Goal: Task Accomplishment & Management: Manage account settings

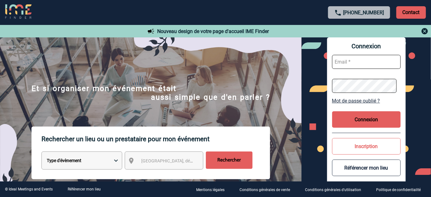
type input "gvacher@ime-groupe.com"
click at [339, 117] on button "Connexion" at bounding box center [366, 119] width 69 height 17
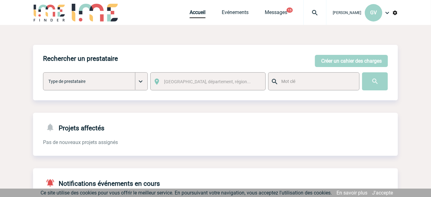
click at [237, 14] on link "Evénements" at bounding box center [235, 13] width 27 height 9
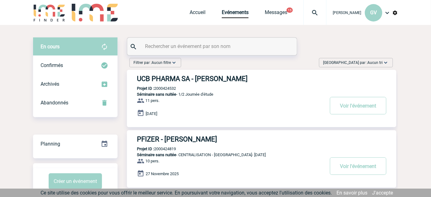
click at [231, 47] on input "text" at bounding box center [213, 46] width 139 height 9
paste input "2000425143"
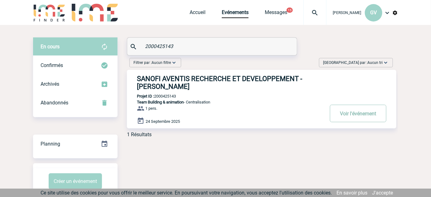
type input "2000425143"
click at [348, 114] on button "Voir l'événement" at bounding box center [358, 113] width 56 height 17
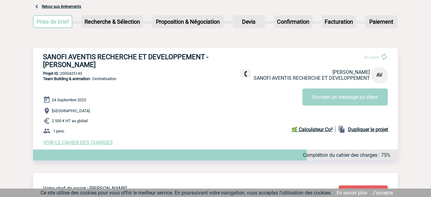
scroll to position [35, 0]
click at [67, 144] on span "VOIR LE CAHIER DES CHARGES" at bounding box center [78, 142] width 70 height 6
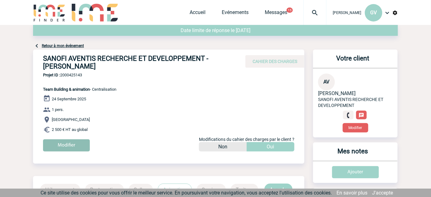
click at [78, 143] on input "Modifier" at bounding box center [66, 145] width 47 height 12
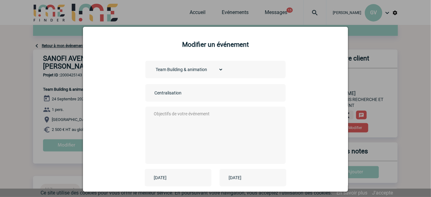
click at [176, 177] on input "[DATE]" at bounding box center [173, 178] width 43 height 8
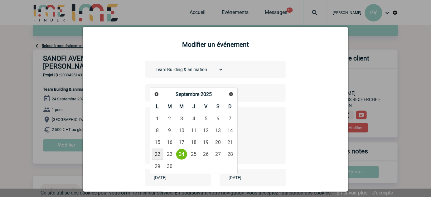
click at [155, 154] on link "22" at bounding box center [158, 154] width 12 height 11
type input "[DATE]"
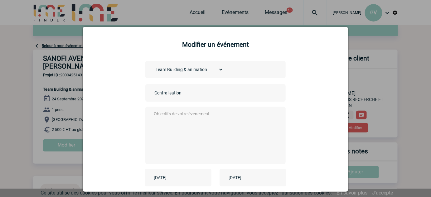
click at [244, 179] on input "[DATE]" at bounding box center [248, 178] width 43 height 8
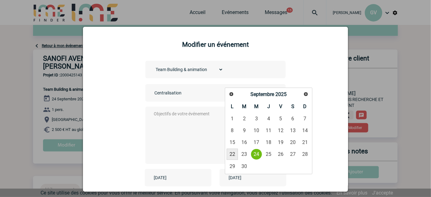
click at [236, 156] on link "22" at bounding box center [233, 154] width 12 height 11
type input "[DATE]"
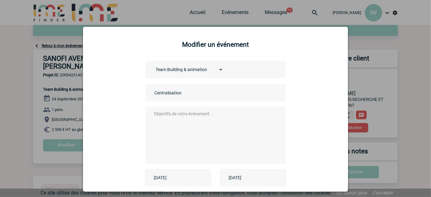
scroll to position [66, 0]
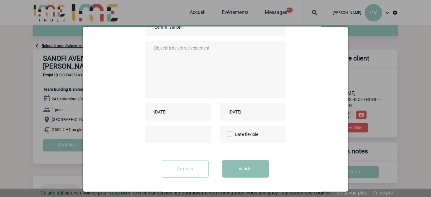
click at [229, 175] on button "Valider" at bounding box center [245, 168] width 47 height 17
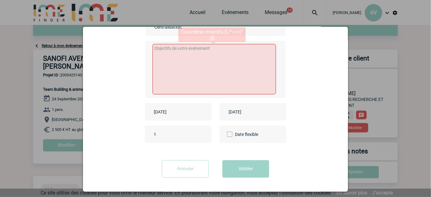
click at [192, 79] on textarea at bounding box center [215, 69] width 124 height 51
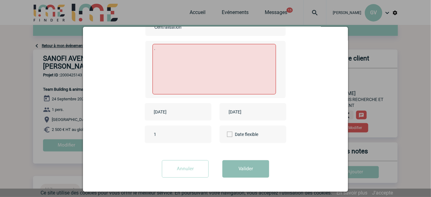
type textarea "."
click at [239, 164] on button "Valider" at bounding box center [245, 168] width 47 height 17
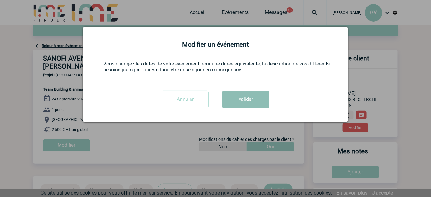
click at [236, 100] on button "Valider" at bounding box center [245, 99] width 47 height 17
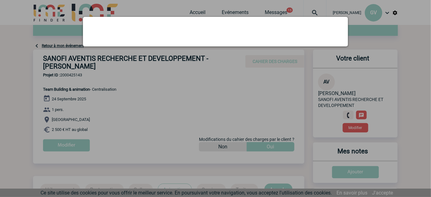
click at [235, 99] on div at bounding box center [215, 98] width 431 height 197
